Goal: Task Accomplishment & Management: Use online tool/utility

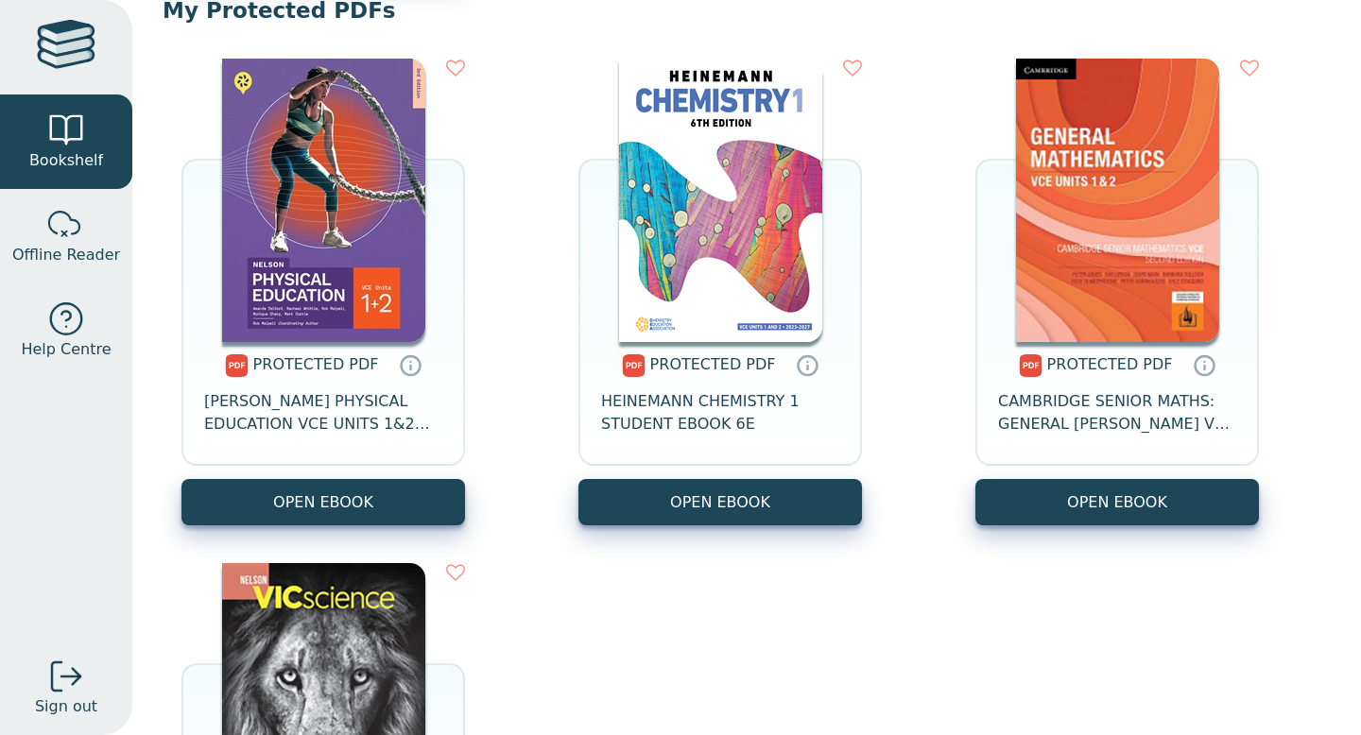
scroll to position [1254, 0]
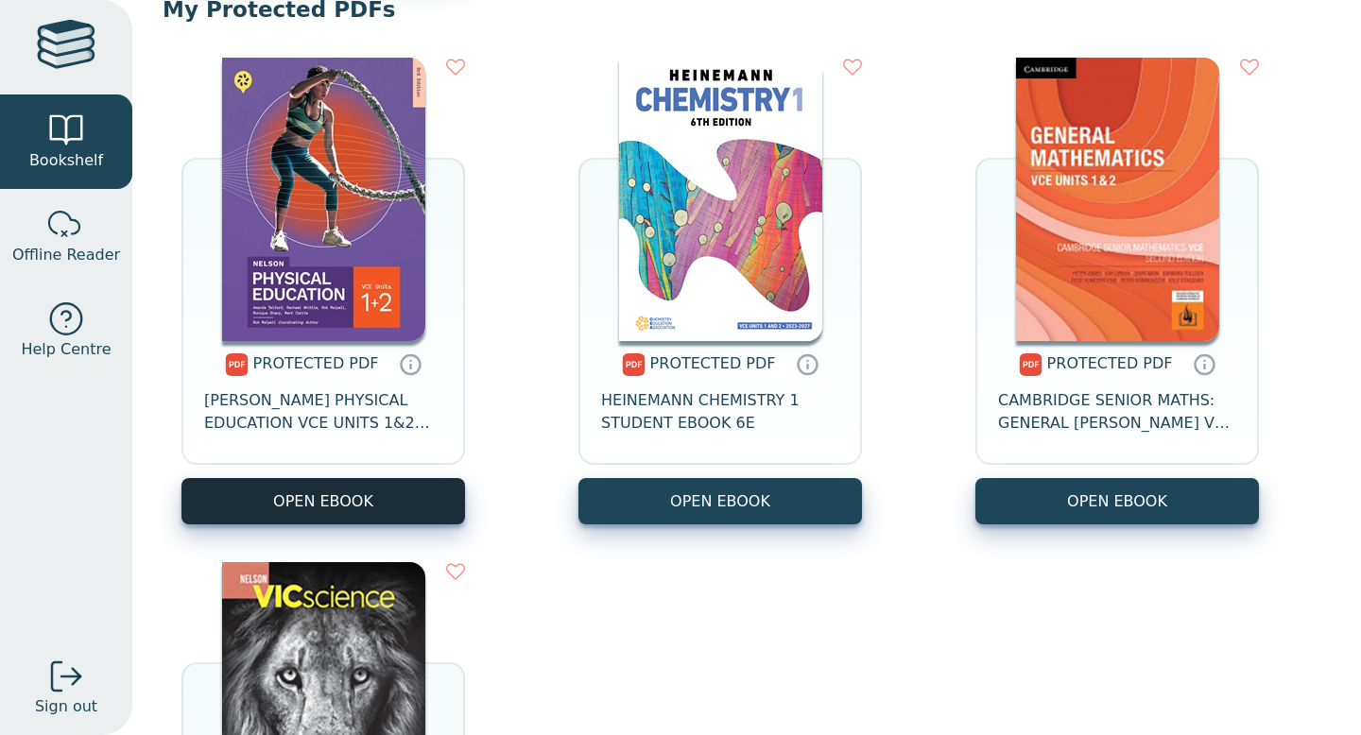
click at [394, 502] on link "OPEN EBOOK" at bounding box center [322, 501] width 283 height 46
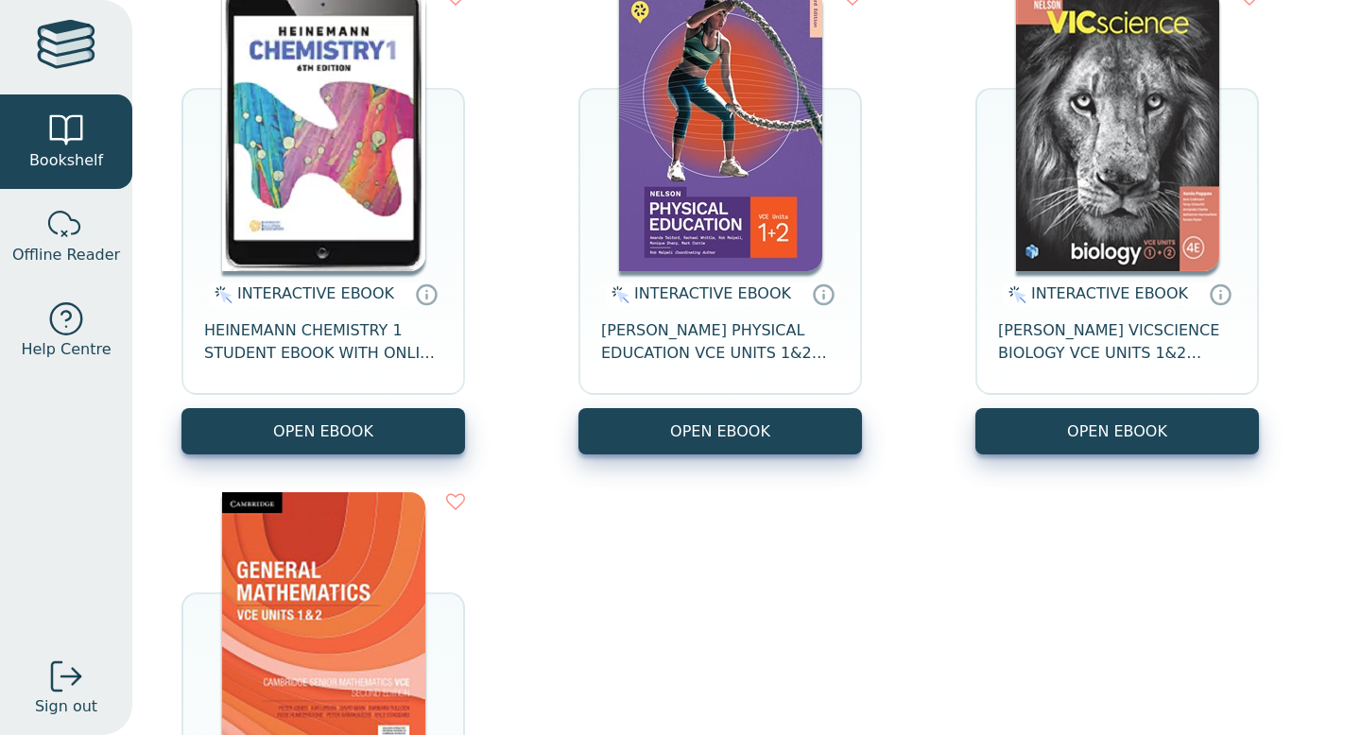
scroll to position [231, 0]
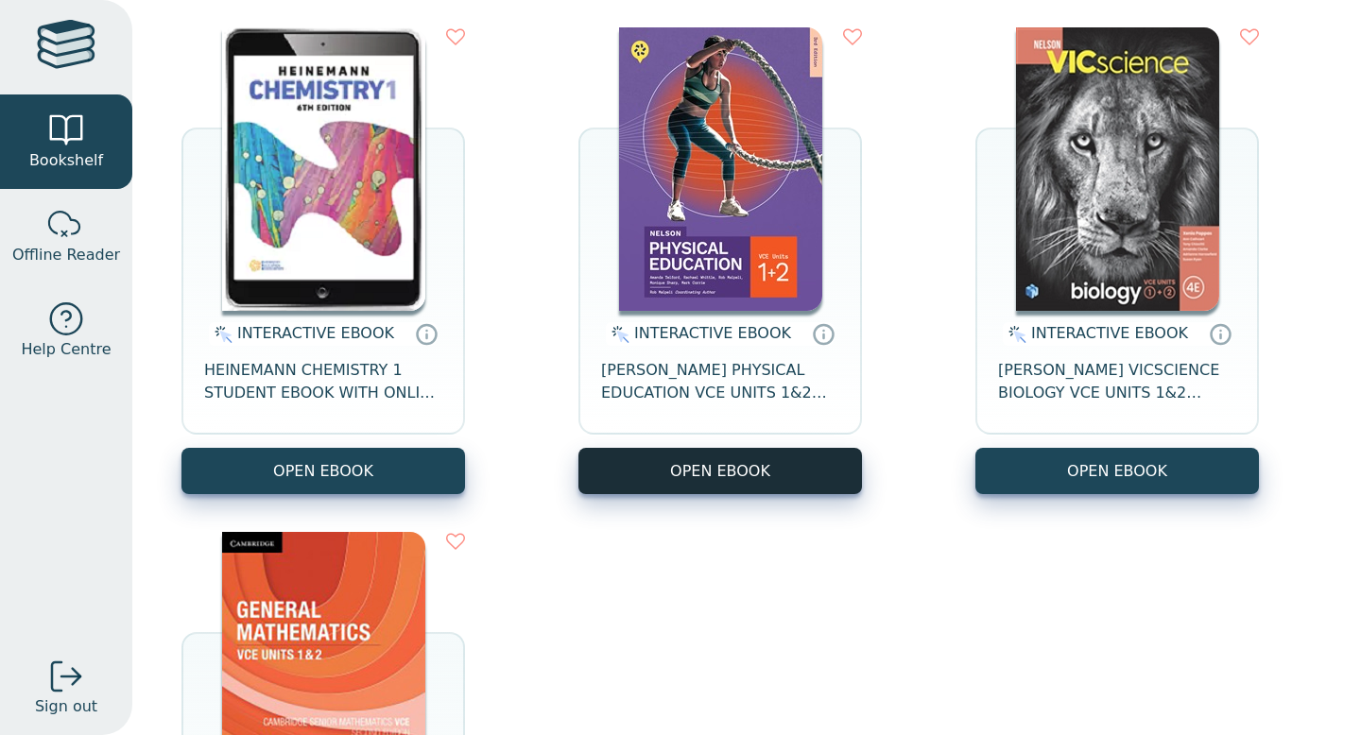
click at [736, 460] on button "OPEN EBOOK" at bounding box center [719, 471] width 283 height 46
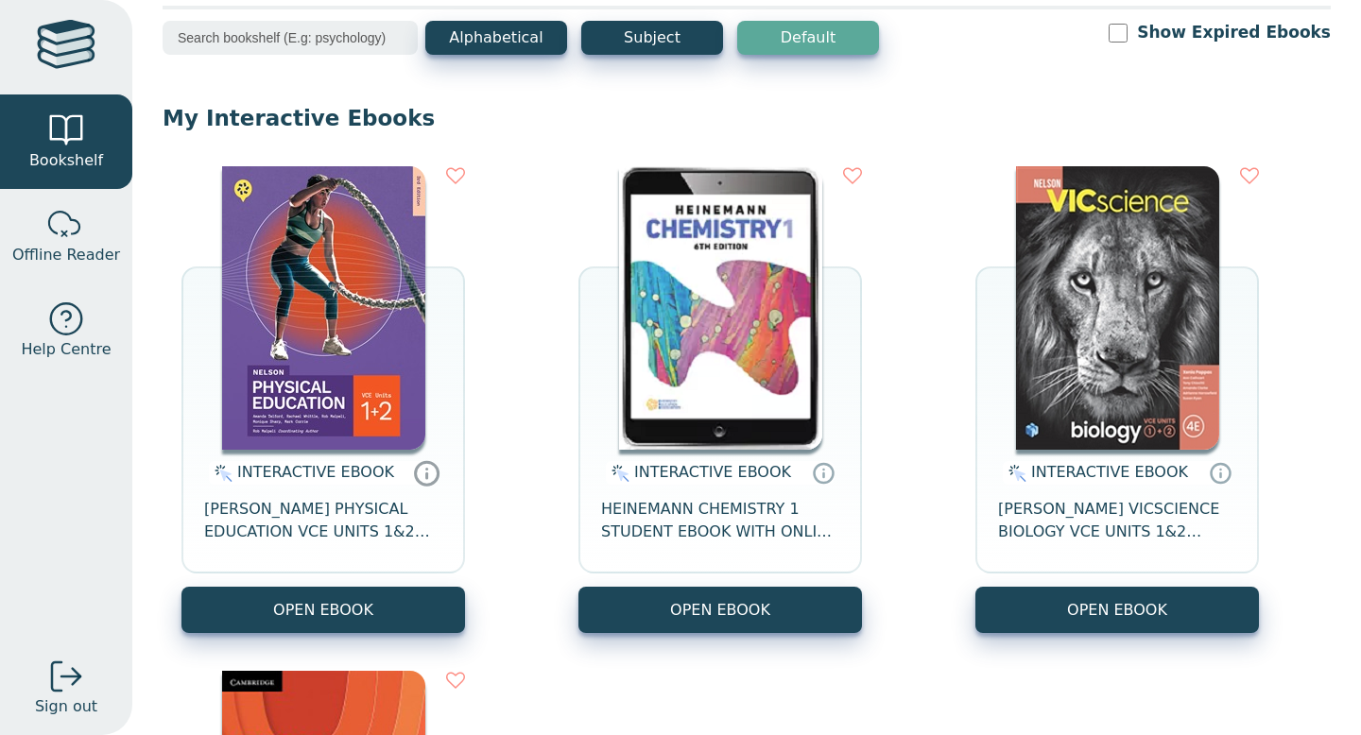
scroll to position [102, 0]
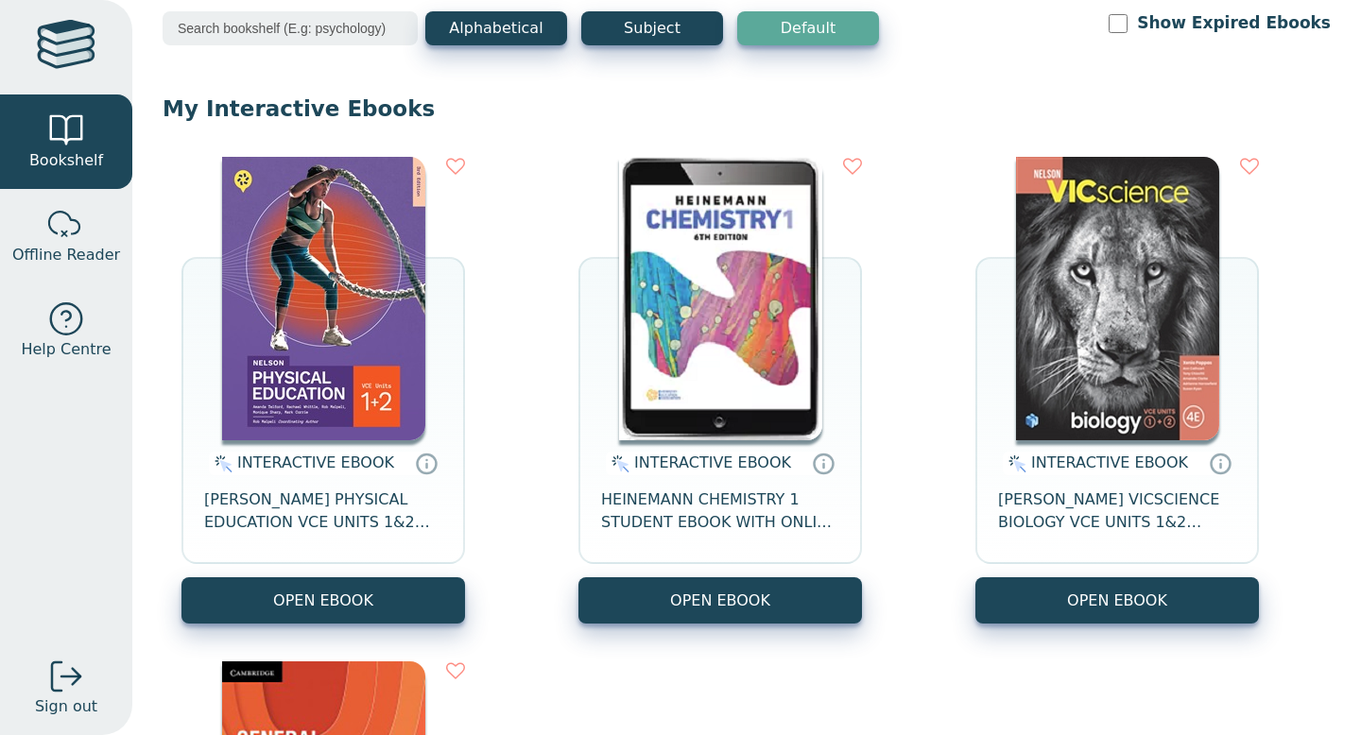
click at [337, 456] on span "INTERACTIVE EBOOK" at bounding box center [315, 463] width 157 height 18
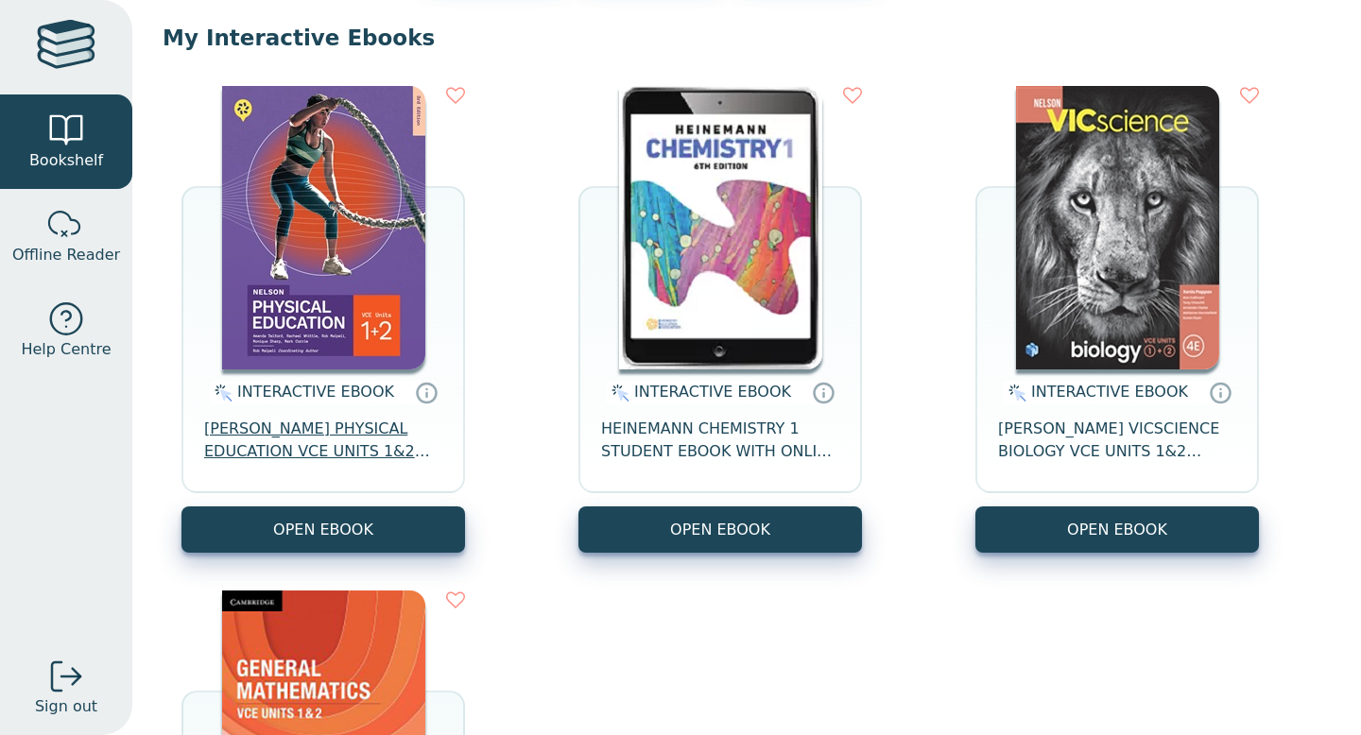
scroll to position [166, 0]
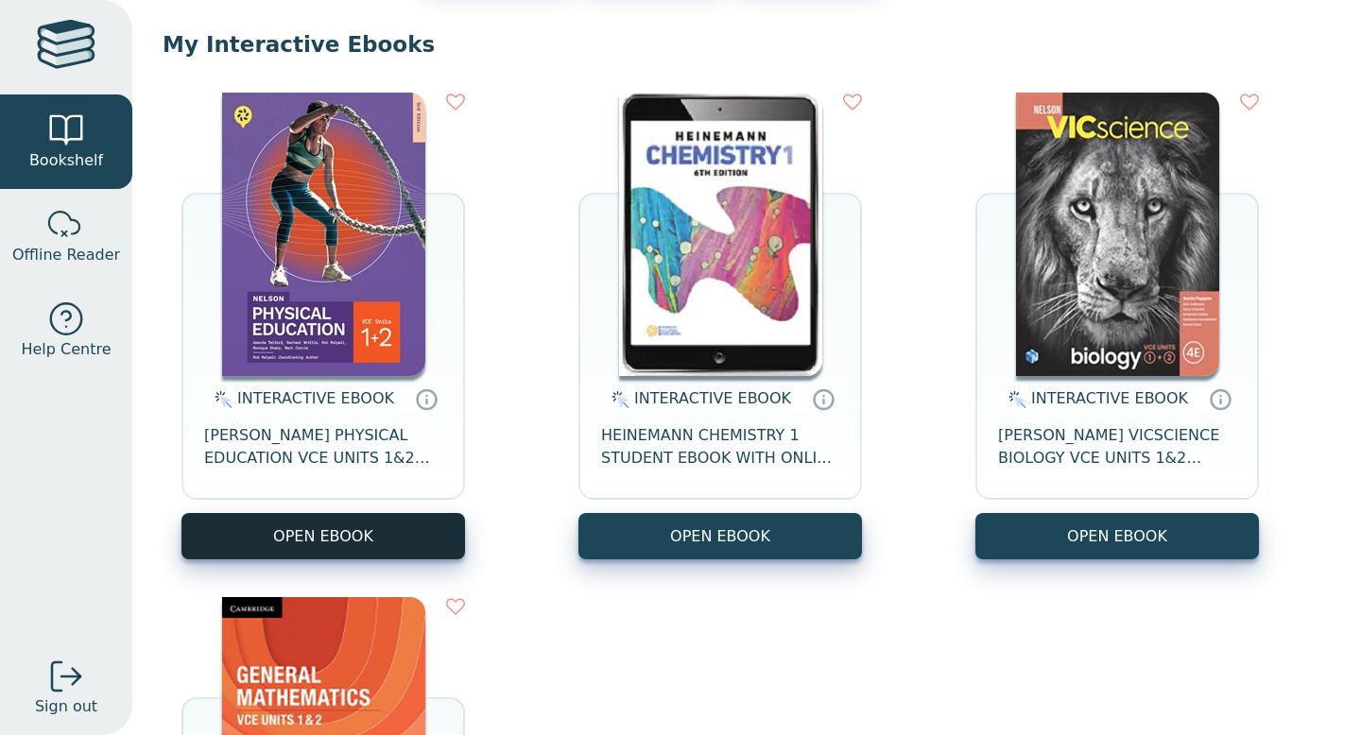
click at [347, 534] on button "OPEN EBOOK" at bounding box center [322, 536] width 283 height 46
